Goal: Find specific page/section: Find specific page/section

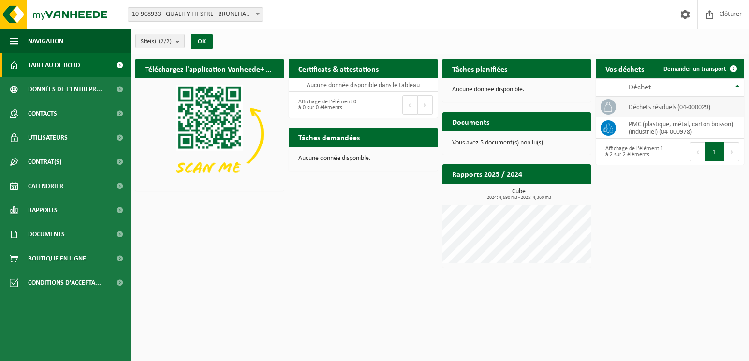
click at [667, 106] on td "déchets résiduels (04-000029)" at bounding box center [683, 107] width 123 height 21
click at [667, 110] on td "déchets résiduels (04-000029)" at bounding box center [683, 107] width 123 height 21
click at [543, 138] on span "Consulter vos documents" at bounding box center [540, 141] width 67 height 6
click at [488, 68] on h2 "Tâches planifiées" at bounding box center [480, 68] width 75 height 19
click at [509, 142] on p "Vous avez 5 document(s) non lu(s)." at bounding box center [516, 143] width 129 height 7
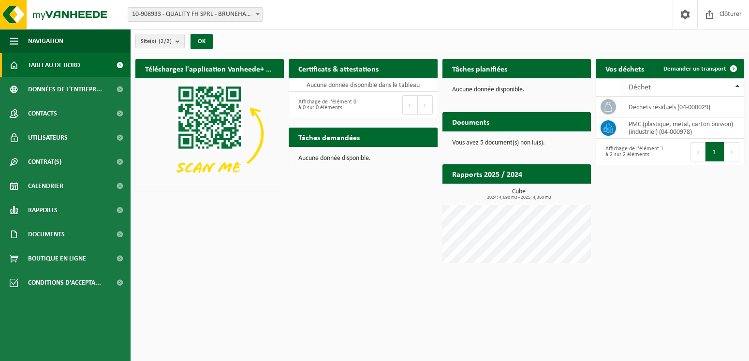
click at [528, 138] on span "Consulter vos documents" at bounding box center [540, 141] width 67 height 6
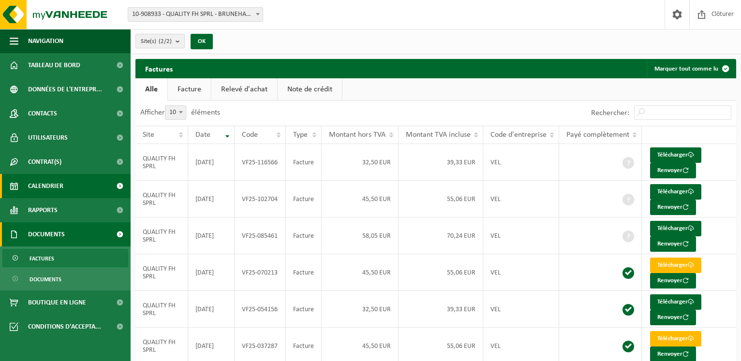
click at [49, 186] on span "Calendrier" at bounding box center [45, 186] width 35 height 24
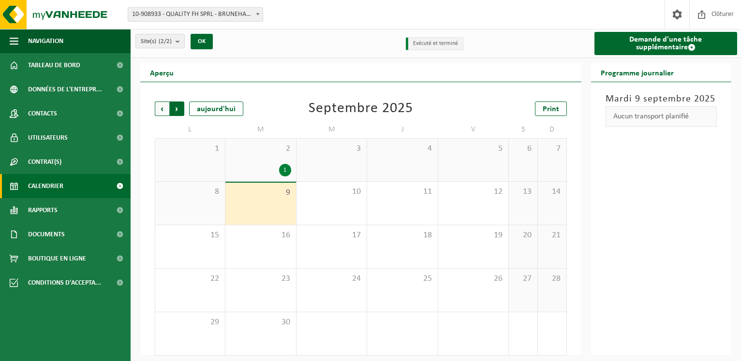
click at [162, 106] on span "Précédent" at bounding box center [162, 109] width 15 height 15
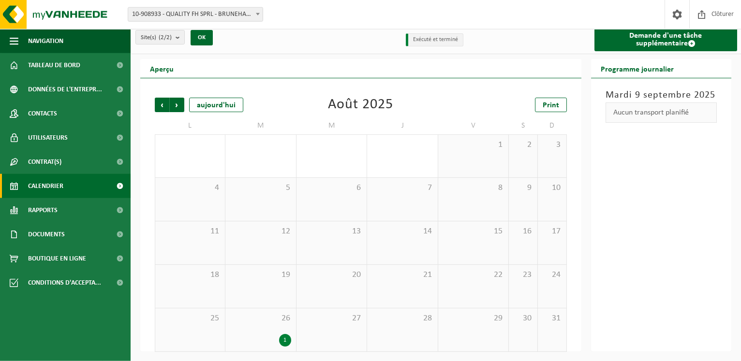
scroll to position [5, 0]
click at [180, 105] on span "Suivant" at bounding box center [177, 104] width 15 height 15
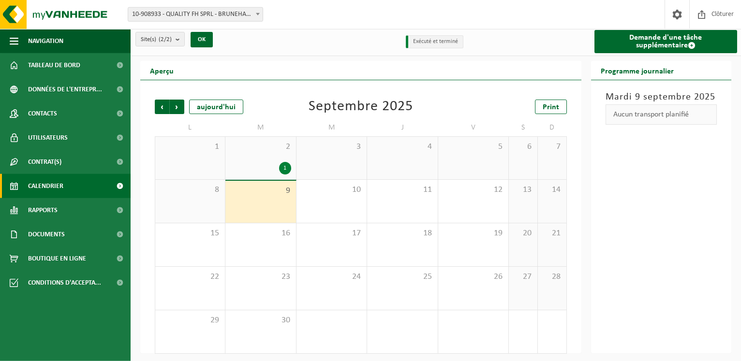
scroll to position [0, 0]
